Goal: Task Accomplishment & Management: Use online tool/utility

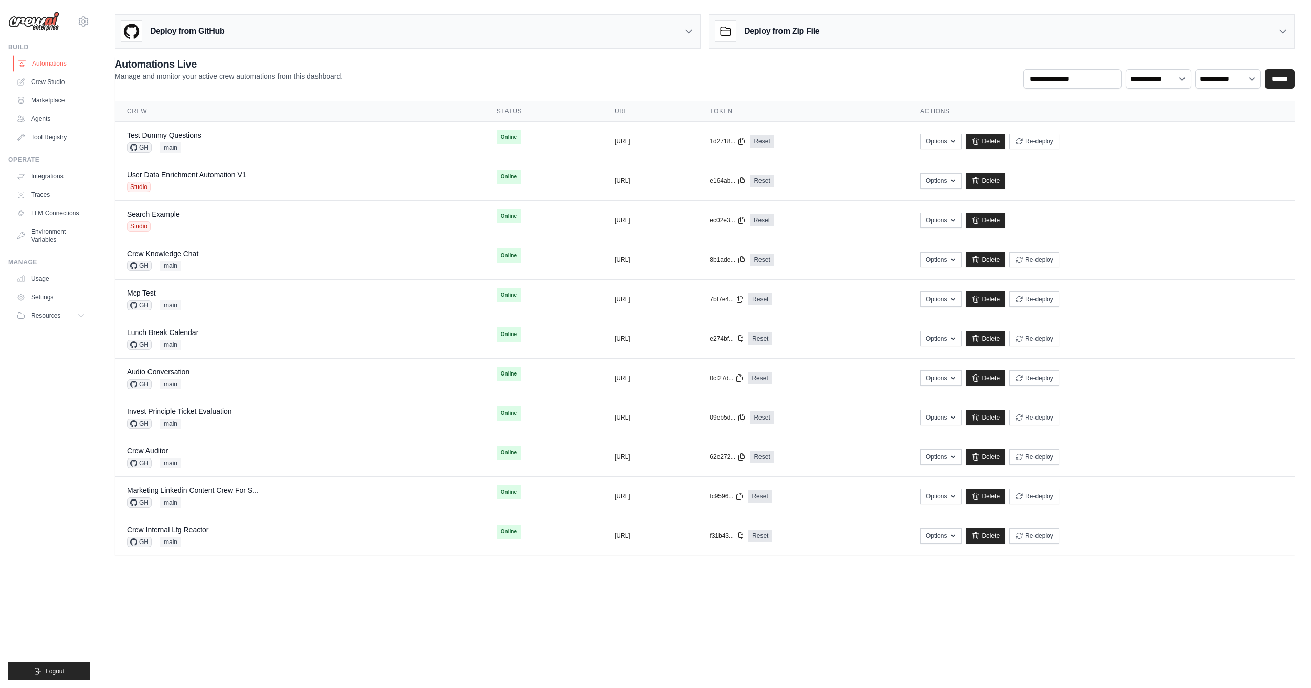
click at [55, 70] on link "Automations" at bounding box center [51, 63] width 77 height 16
click at [47, 84] on link "Crew Studio" at bounding box center [51, 82] width 77 height 16
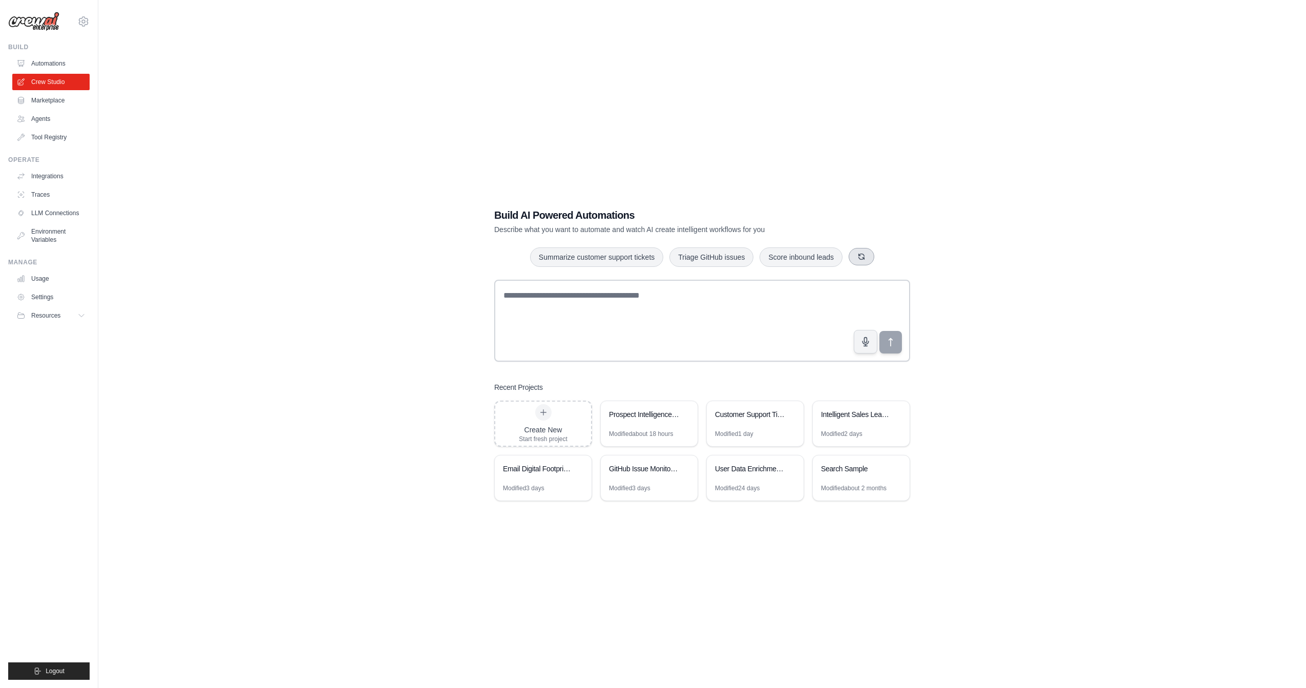
click at [864, 256] on icon "button" at bounding box center [861, 256] width 8 height 8
click at [891, 259] on button "button" at bounding box center [884, 256] width 26 height 17
click at [889, 259] on icon "button" at bounding box center [888, 256] width 6 height 6
click at [889, 259] on button "button" at bounding box center [895, 256] width 26 height 17
click at [867, 257] on button "button" at bounding box center [874, 256] width 26 height 17
